Goal: Navigation & Orientation: Find specific page/section

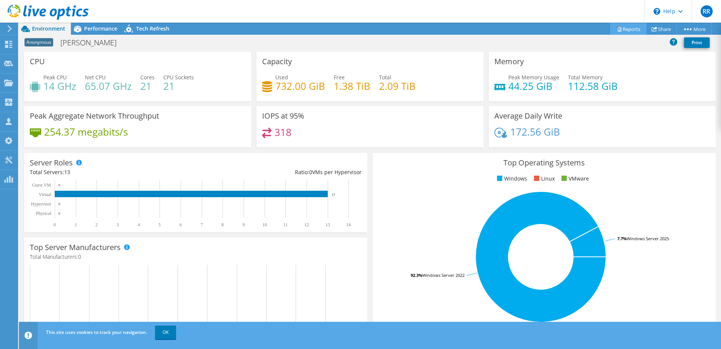
click at [628, 28] on link "Reports" at bounding box center [629, 29] width 36 height 12
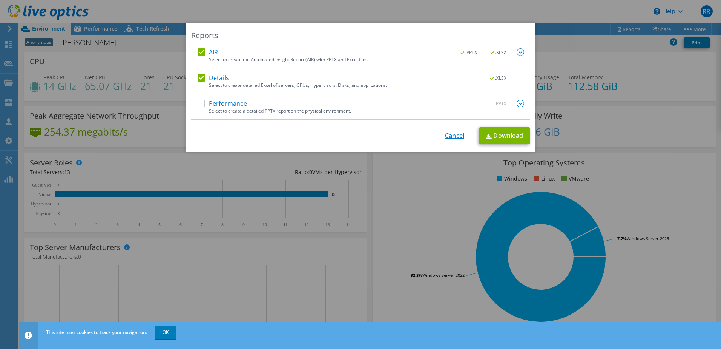
click at [451, 138] on link "Cancel" at bounding box center [454, 135] width 19 height 7
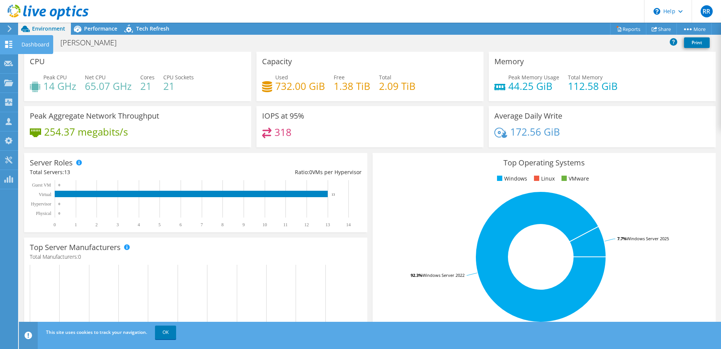
click at [7, 43] on use at bounding box center [8, 44] width 7 height 7
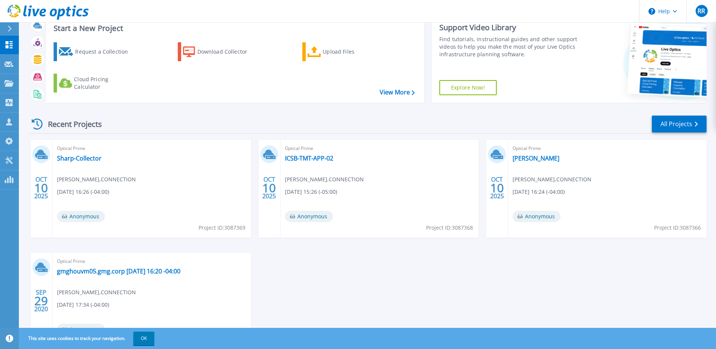
scroll to position [38, 0]
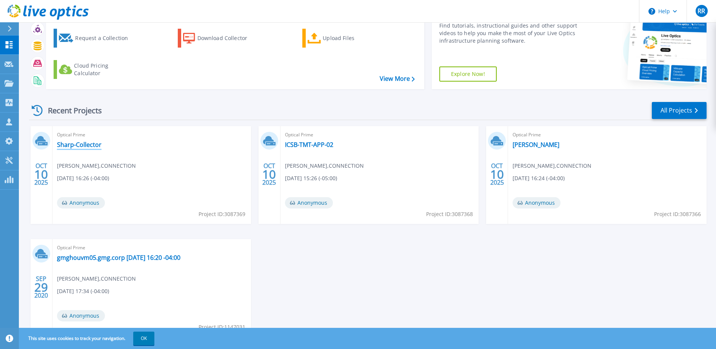
click at [90, 143] on link "Sharp-Collector" at bounding box center [79, 145] width 45 height 8
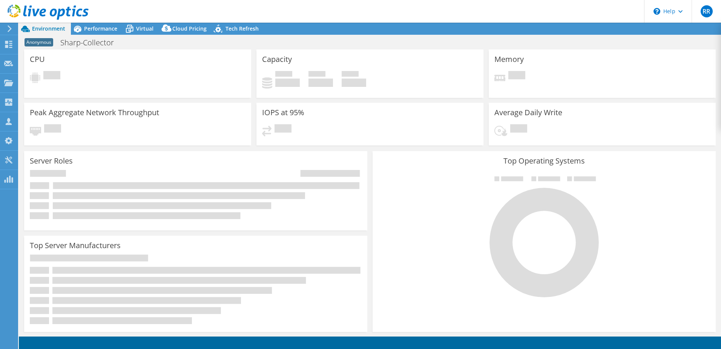
select select "USD"
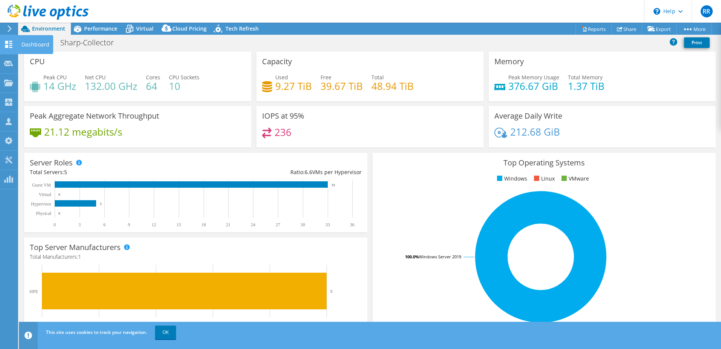
click at [6, 46] on use at bounding box center [8, 44] width 7 height 7
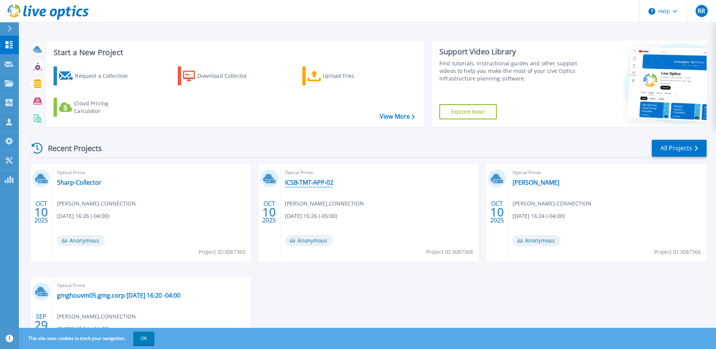
click at [314, 180] on link "ICSB-TMT-APP-02" at bounding box center [309, 182] width 48 height 8
click at [522, 183] on link "[PERSON_NAME]" at bounding box center [535, 182] width 47 height 8
